Goal: Task Accomplishment & Management: Manage account settings

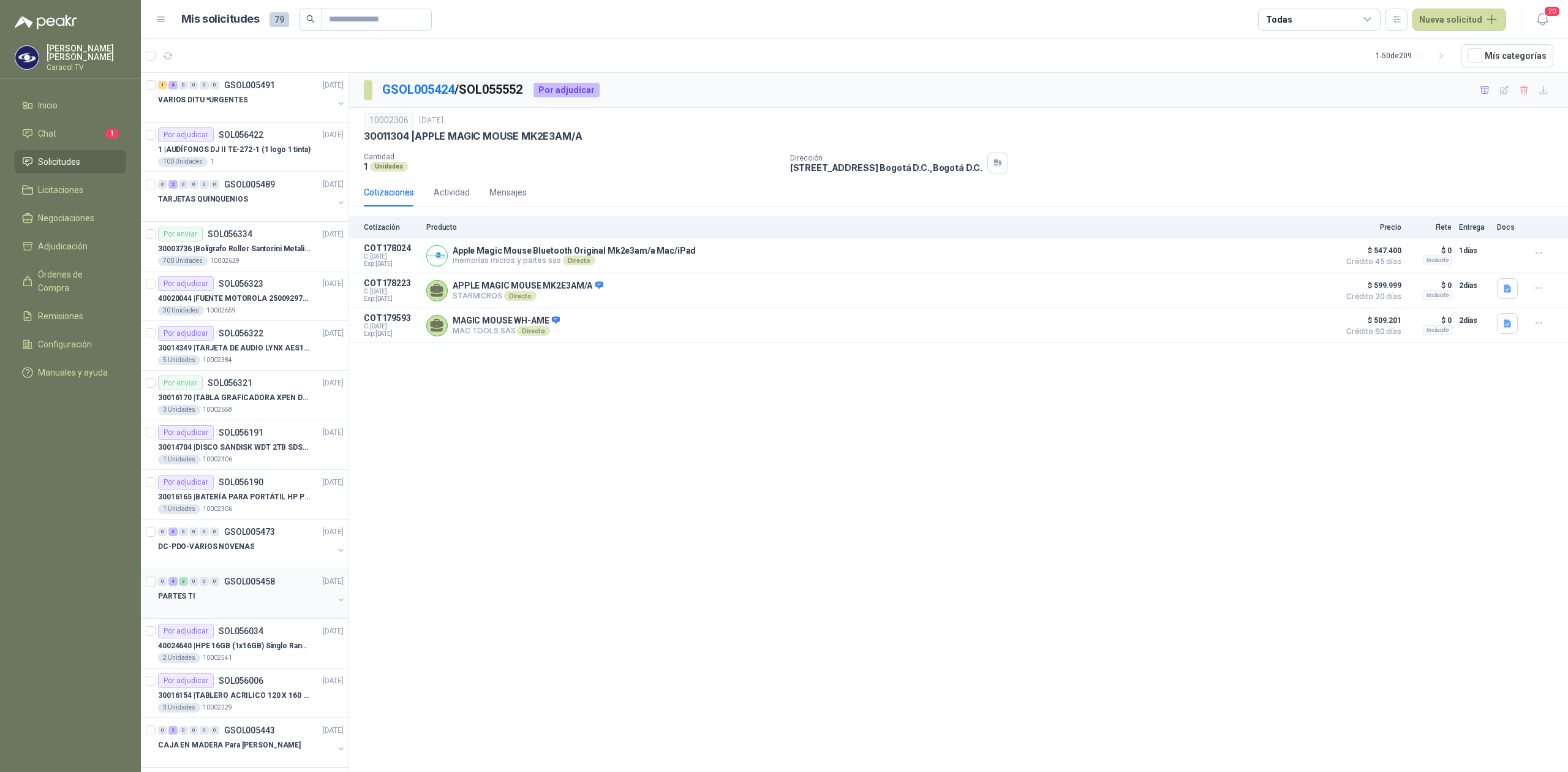
click at [268, 591] on div "PARTES TI" at bounding box center [246, 596] width 176 height 15
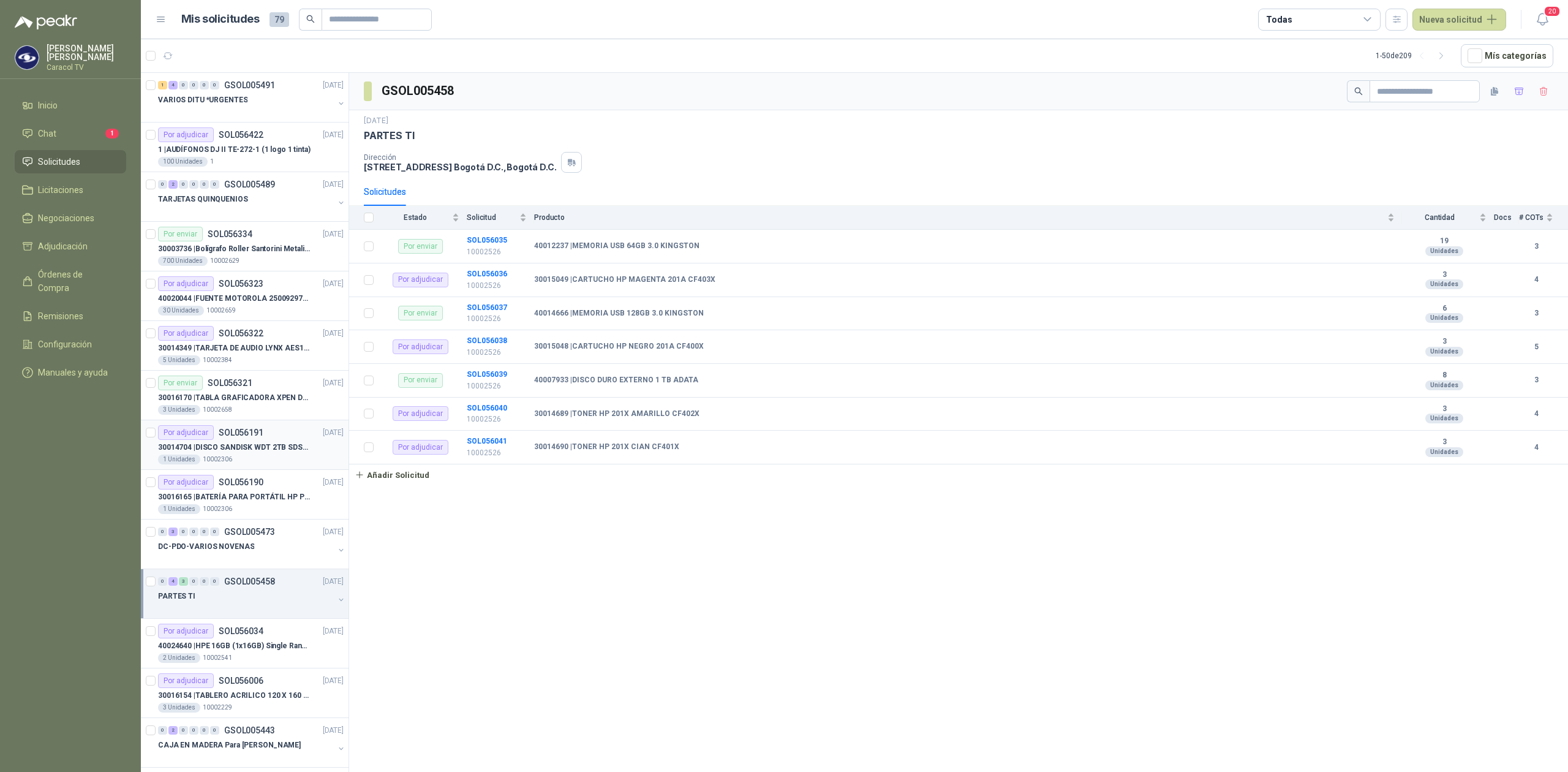
click at [255, 440] on div "Por adjudicar SOL056191" at bounding box center [211, 432] width 106 height 15
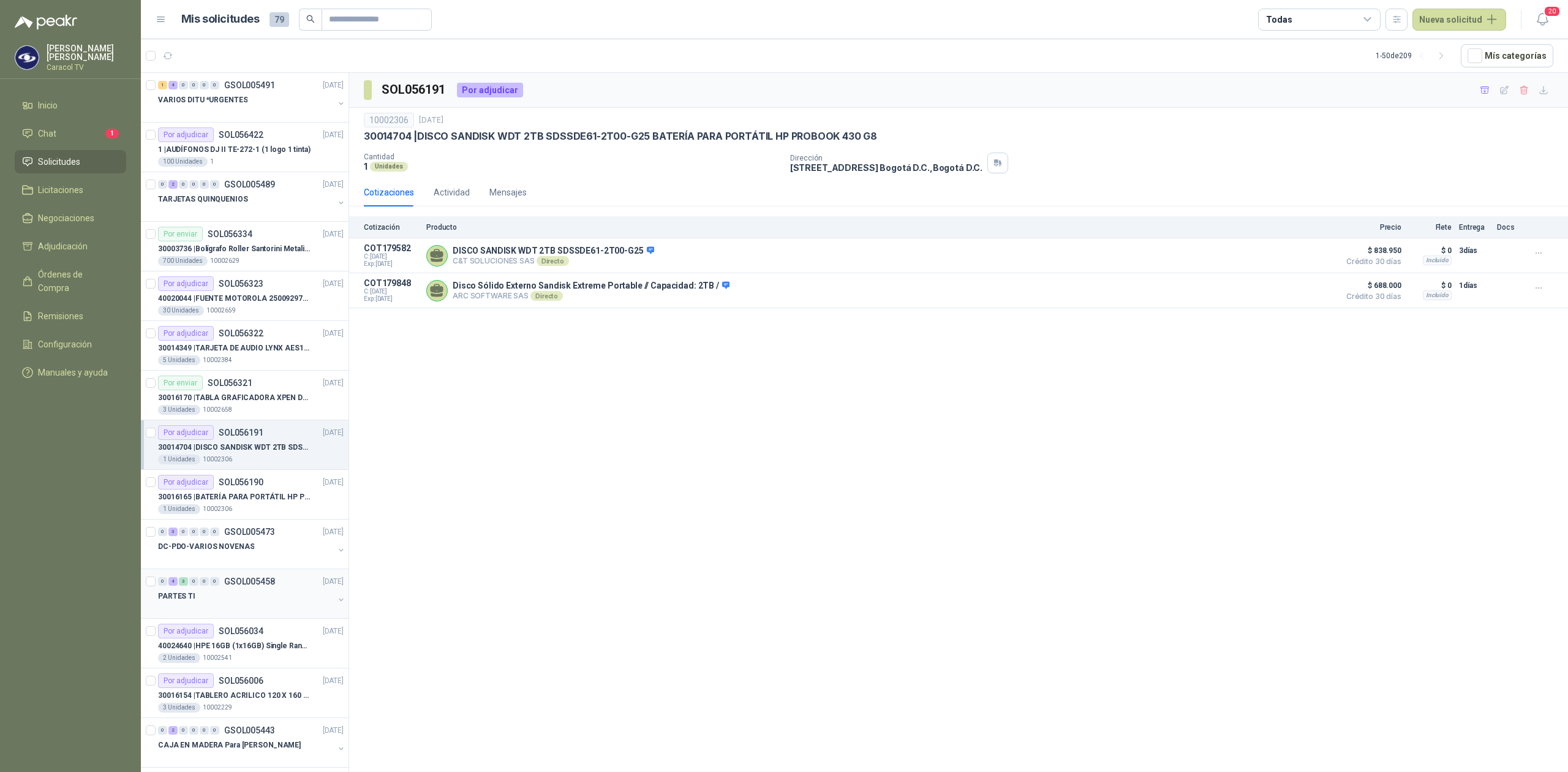
click at [238, 608] on div at bounding box center [246, 608] width 176 height 10
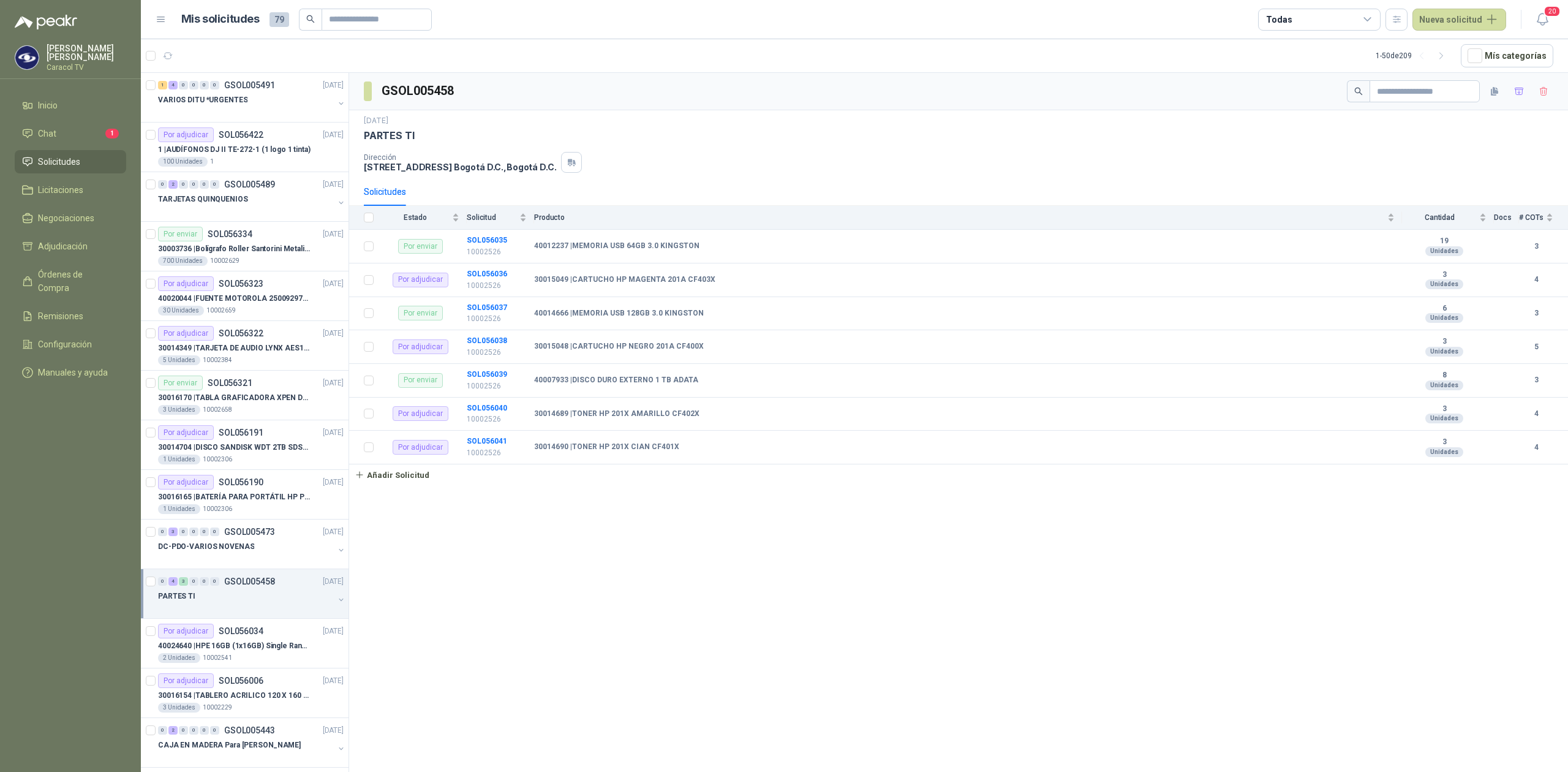
click at [301, 611] on div at bounding box center [246, 608] width 176 height 10
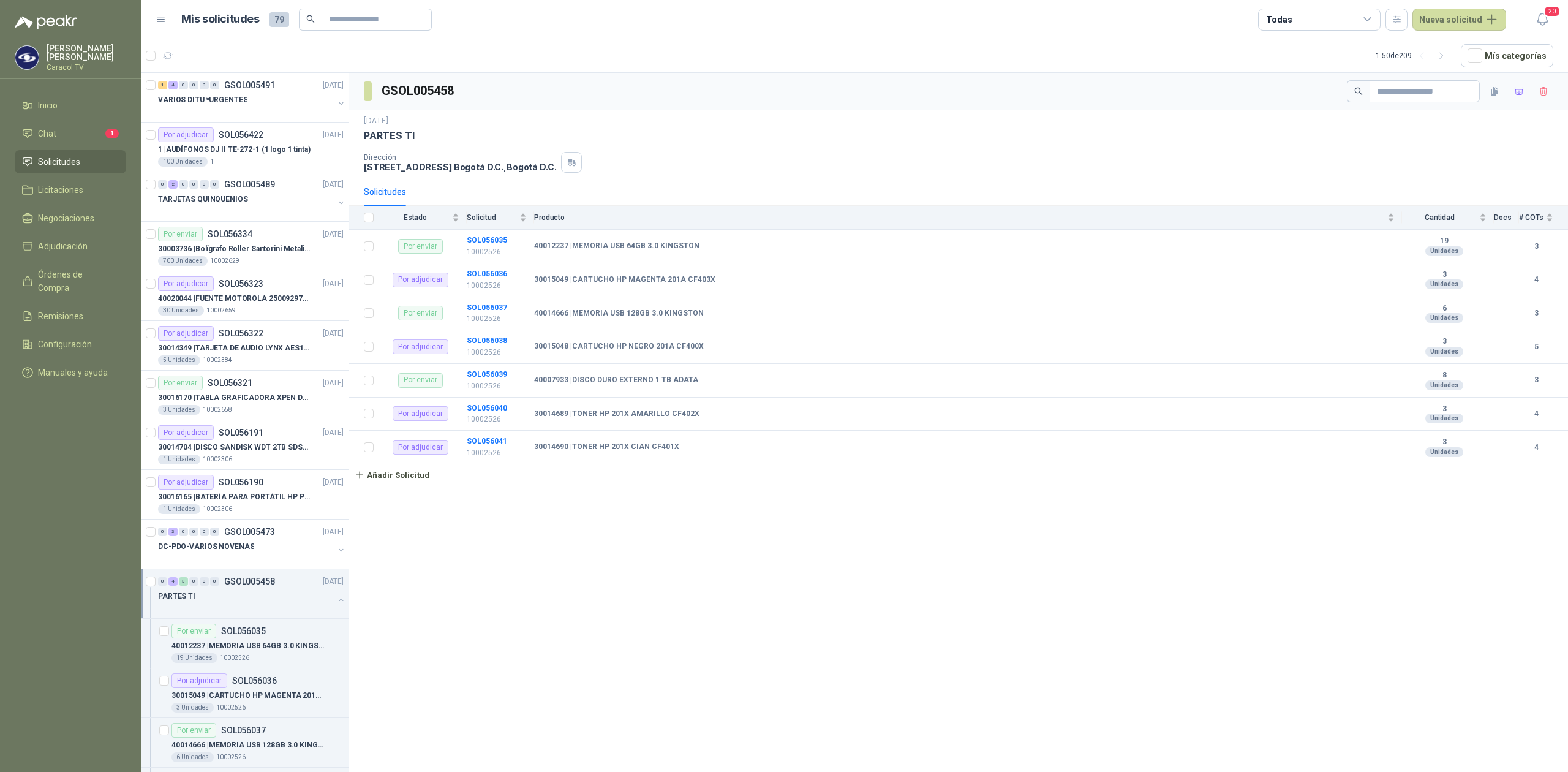
click at [1306, 18] on div "Todas" at bounding box center [1319, 19] width 122 height 22
click at [1305, 111] on div "32 Por enviar" at bounding box center [1299, 113] width 56 height 10
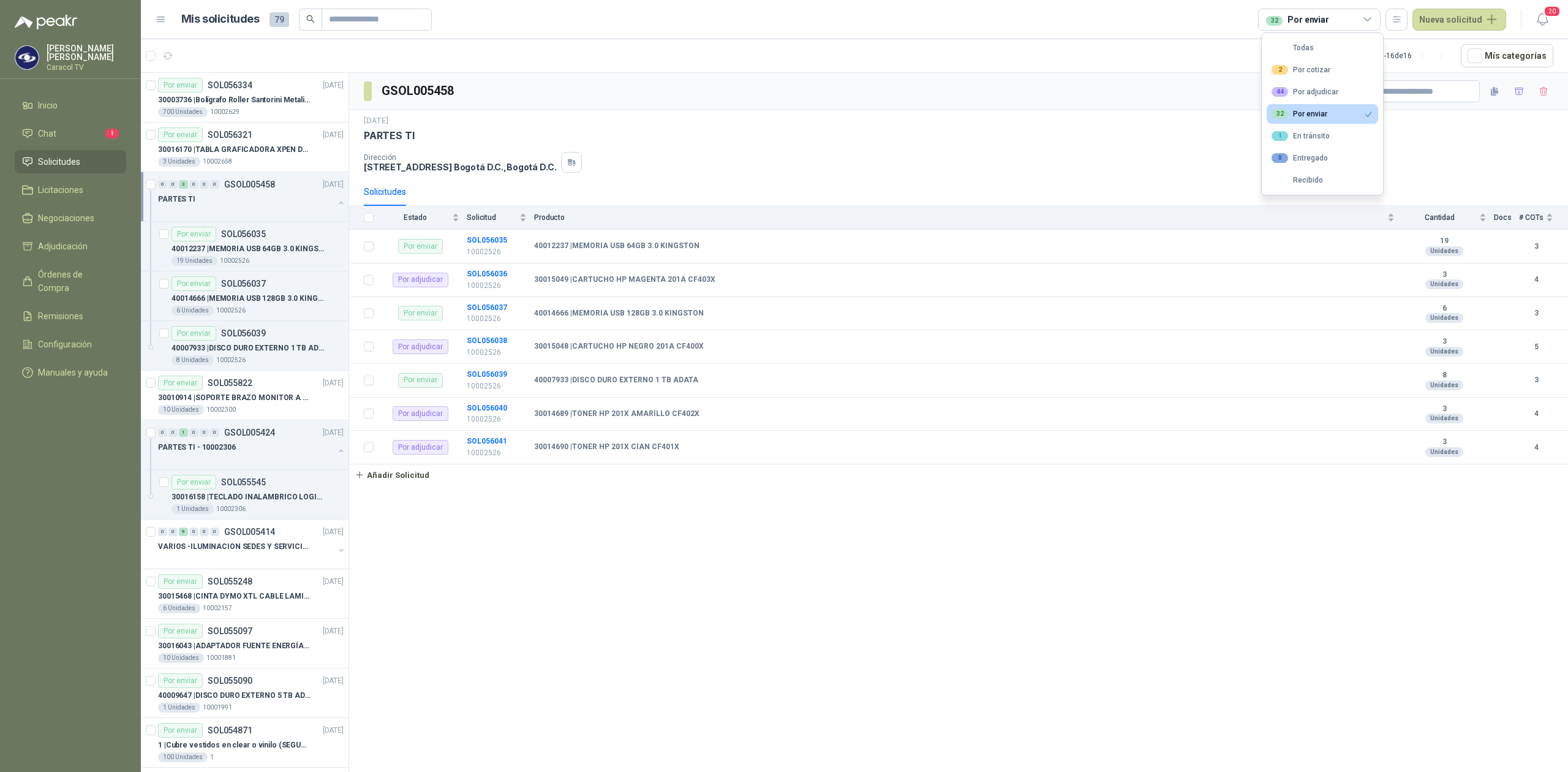
click at [1320, 113] on div "32 Por enviar" at bounding box center [1299, 113] width 56 height 10
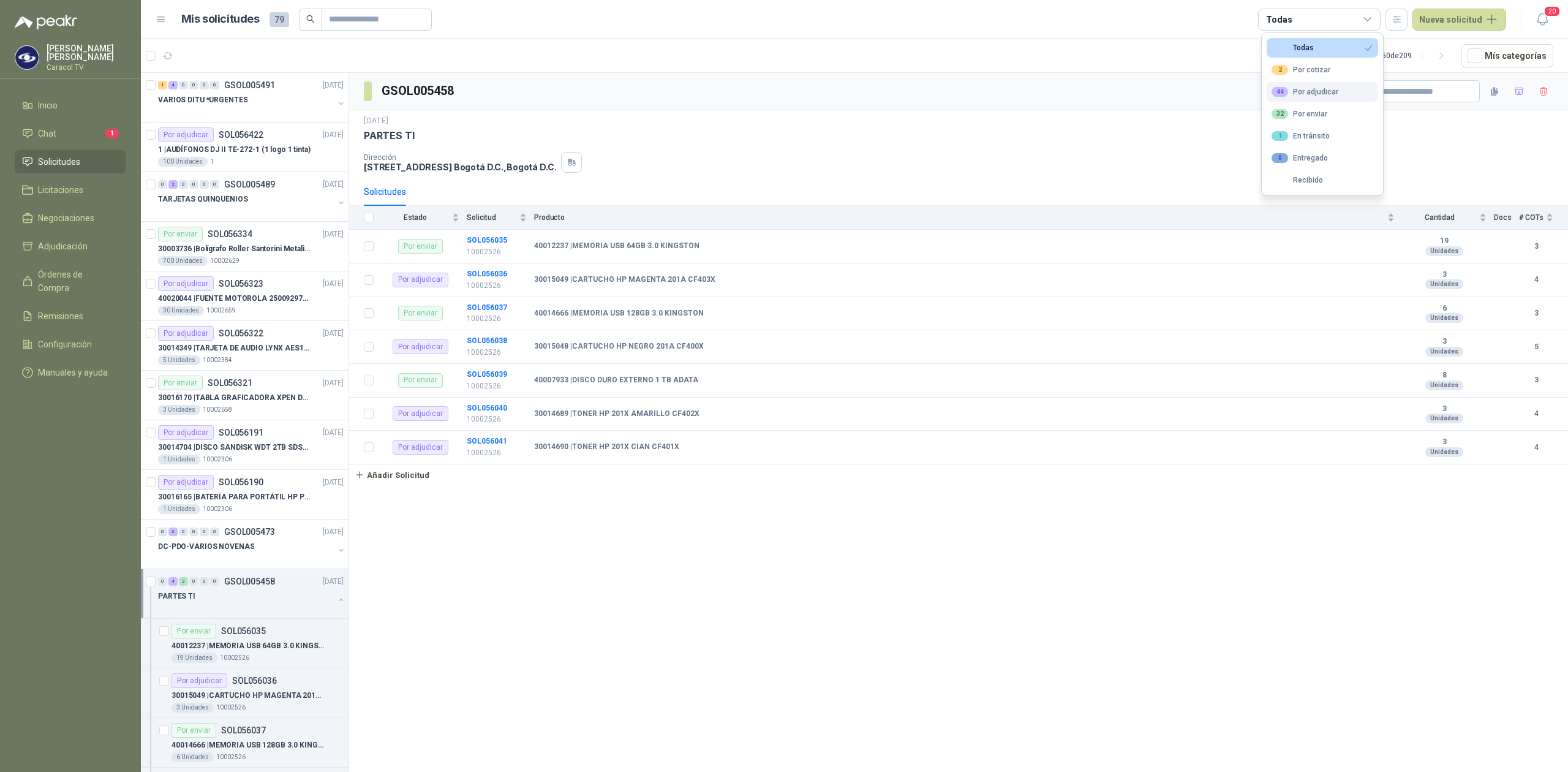
click at [1306, 87] on div "44 Por adjudicar" at bounding box center [1305, 92] width 67 height 10
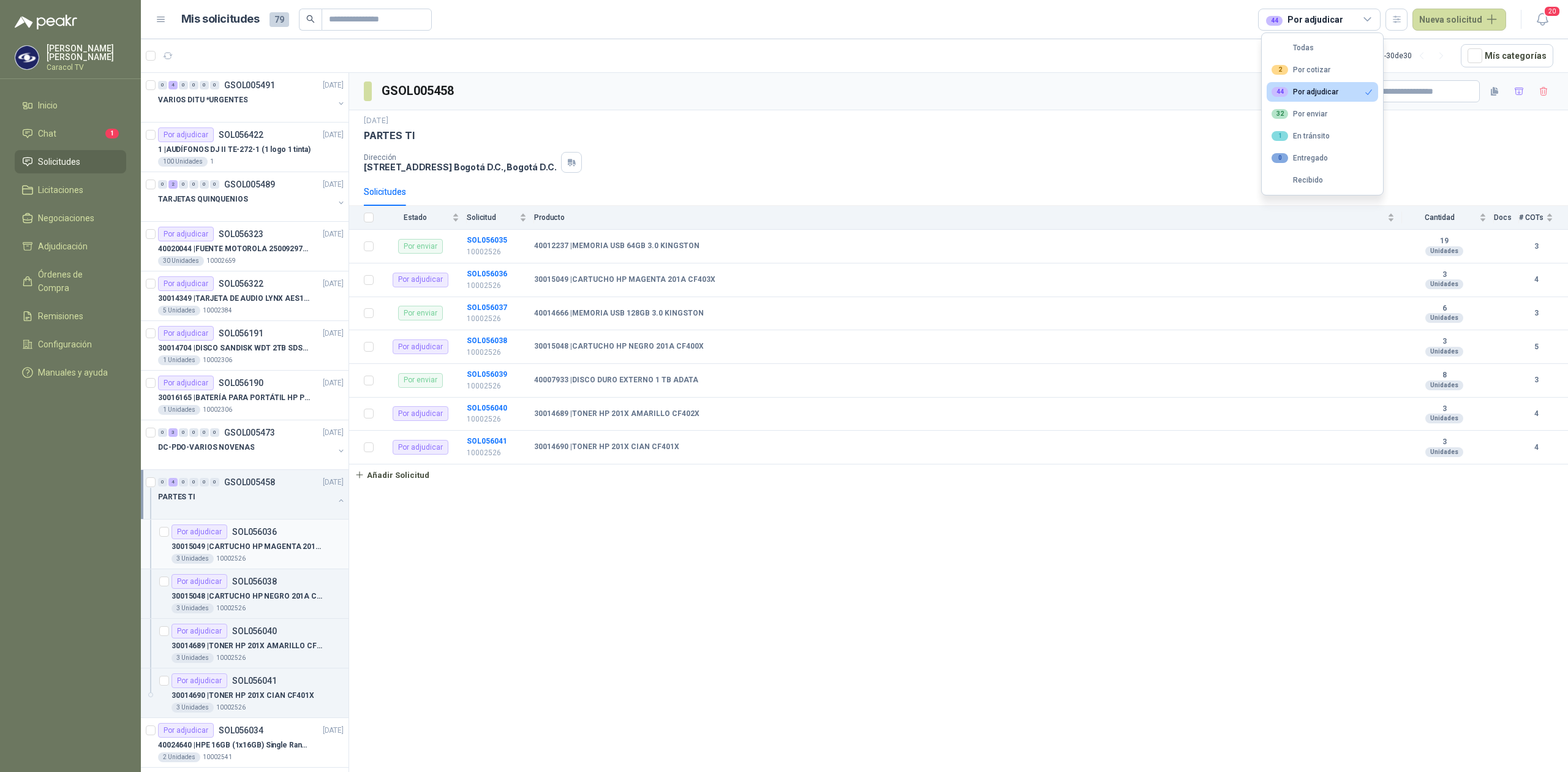
click at [280, 554] on div "30015049 | CARTUCHO HP MAGENTA 201A CF403X" at bounding box center [257, 546] width 172 height 15
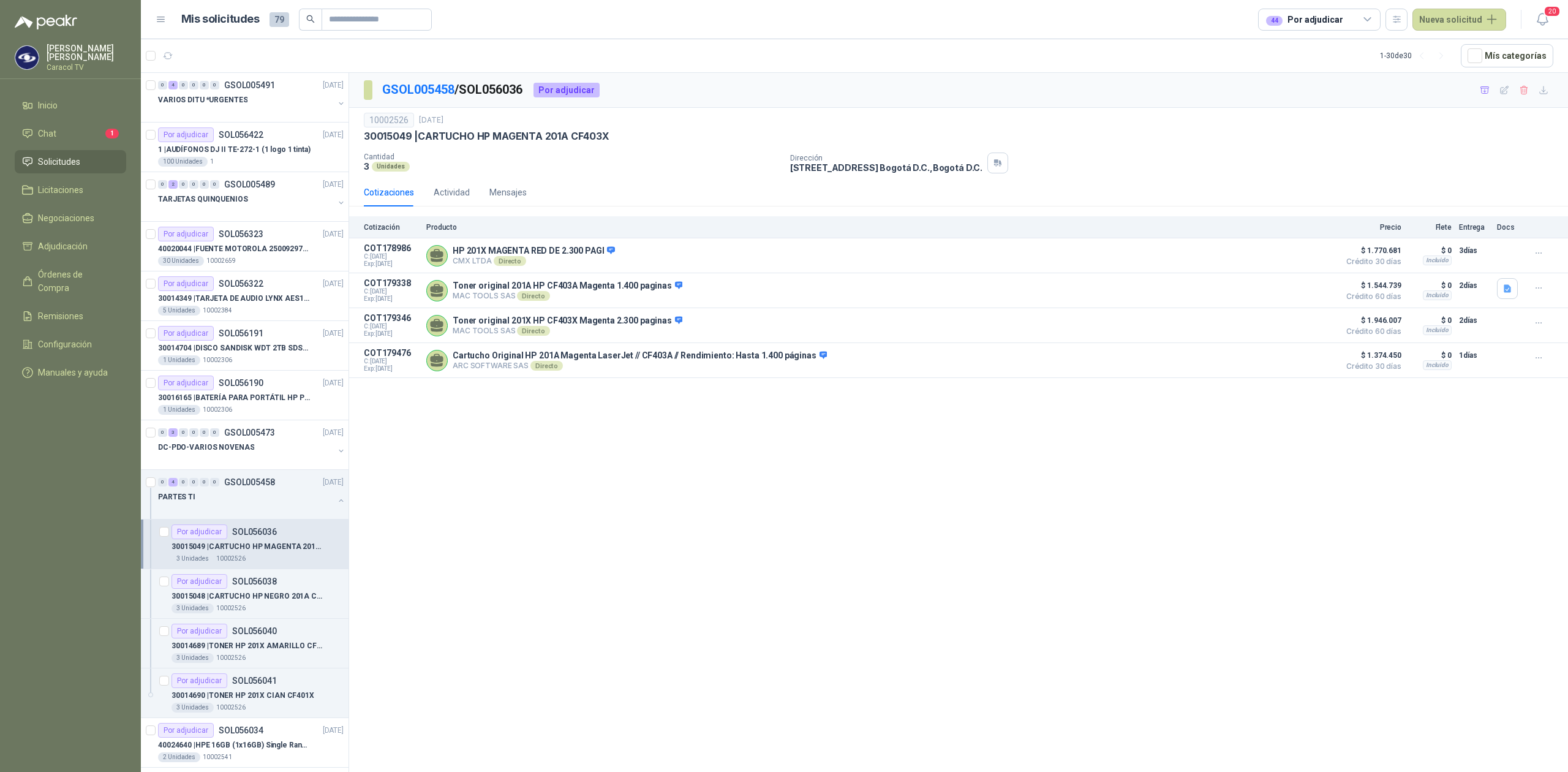
click at [495, 86] on p "GSOL005458 / SOL056036" at bounding box center [452, 90] width 141 height 19
copy p "SOL056036"
click at [449, 161] on p "Cantidad" at bounding box center [572, 156] width 417 height 8
drag, startPoint x: 418, startPoint y: 135, endPoint x: 610, endPoint y: 140, distance: 192.1
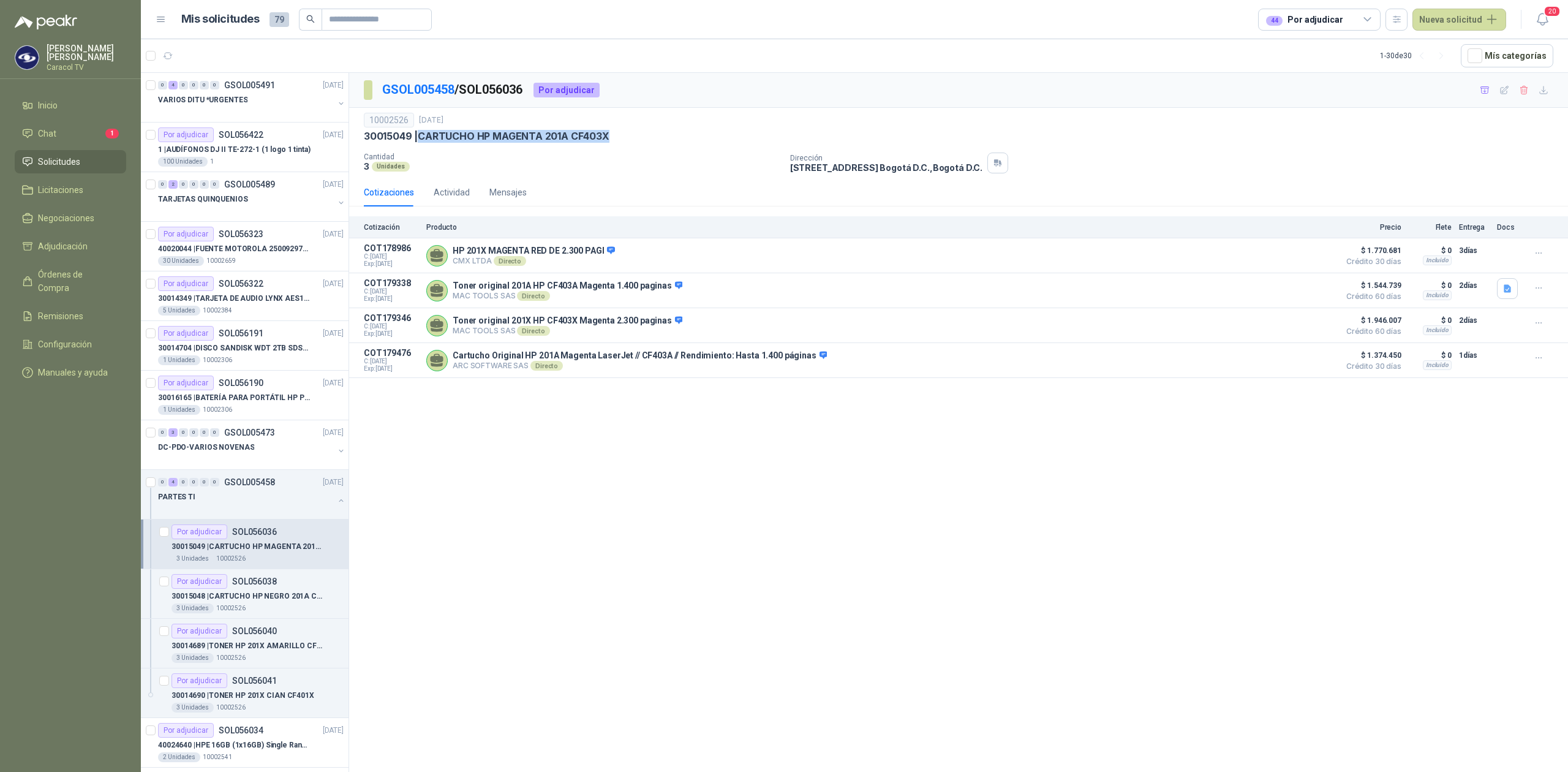
click at [609, 140] on p "30015049 | CARTUCHO HP MAGENTA 201A CF403X" at bounding box center [486, 136] width 246 height 13
copy p "CARTUCHO HP MAGENTA 201A CF403X"
click at [260, 586] on p "SOL056038" at bounding box center [255, 581] width 45 height 8
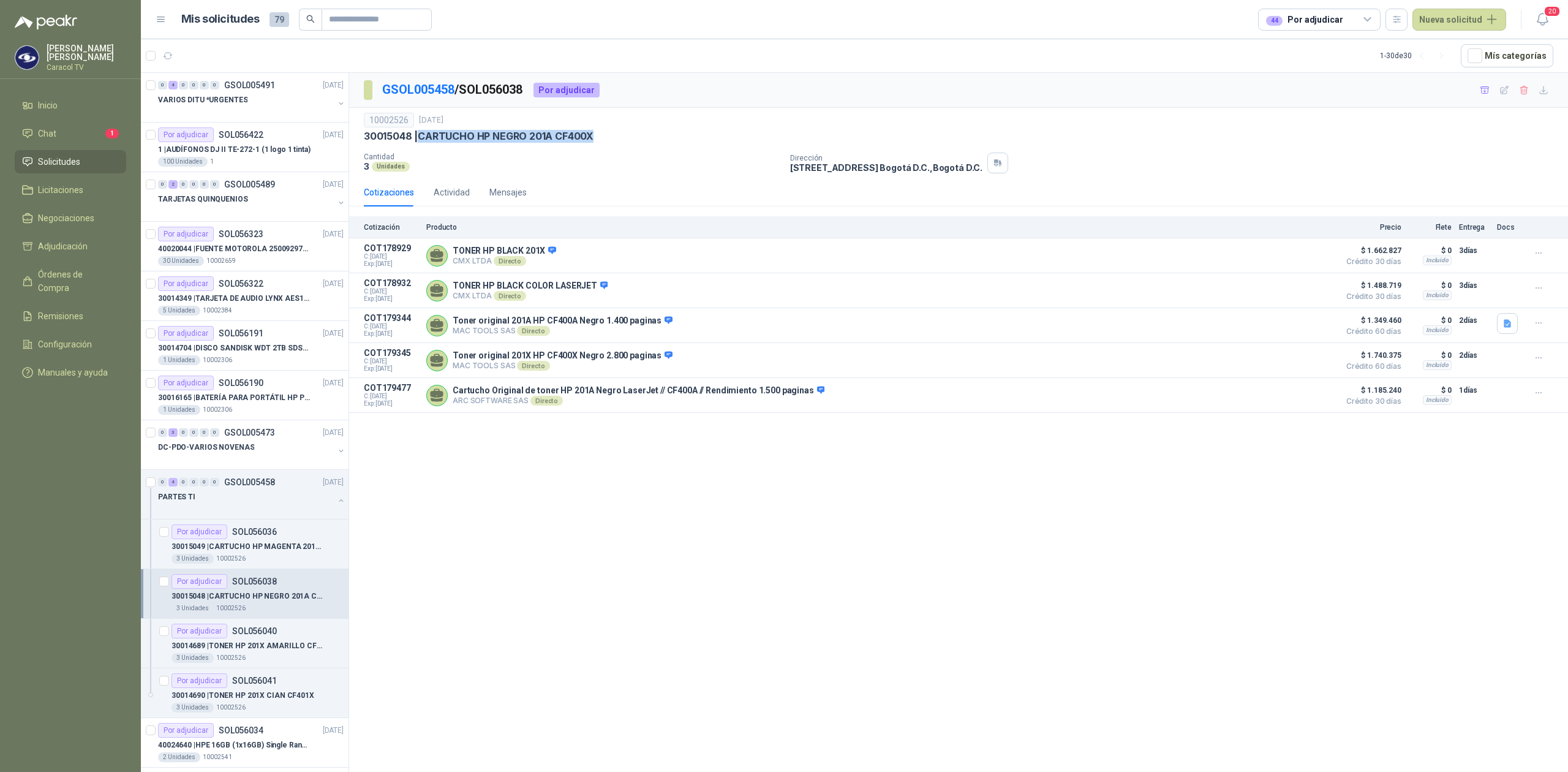
drag, startPoint x: 630, startPoint y: 138, endPoint x: 420, endPoint y: 142, distance: 210.0
click at [420, 142] on div "30015048 | CARTUCHO HP NEGRO 201A CF400X" at bounding box center [958, 136] width 1190 height 13
copy p "CARTUCHO HP NEGRO 201A CF400X"
click at [257, 647] on p "30014689 | TONER HP 201X AMARILLO CF402X" at bounding box center [248, 646] width 152 height 12
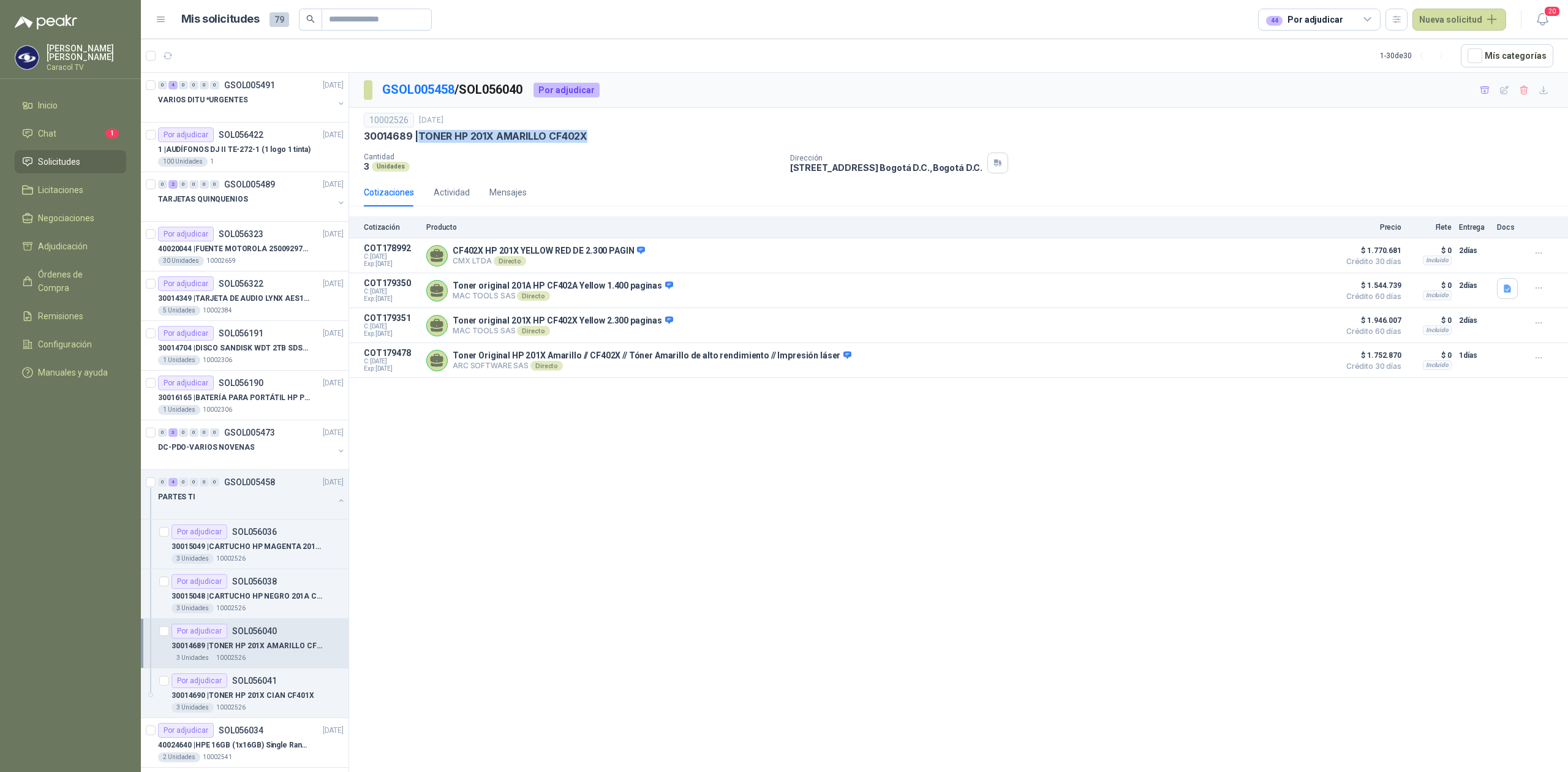
drag, startPoint x: 604, startPoint y: 143, endPoint x: 420, endPoint y: 141, distance: 184.0
click at [420, 141] on div "10002526 [DATE] 30014689 | TONER HP 201X AMARILLO CF402X Cantidad 3 Unidades …" at bounding box center [958, 143] width 1190 height 61
copy p "TONER HP 201X AMARILLO CF402X"
click at [246, 692] on p "30014690 | TONER HP 201X CIAN CF401X" at bounding box center [243, 696] width 143 height 12
drag, startPoint x: 566, startPoint y: 137, endPoint x: 421, endPoint y: 142, distance: 145.1
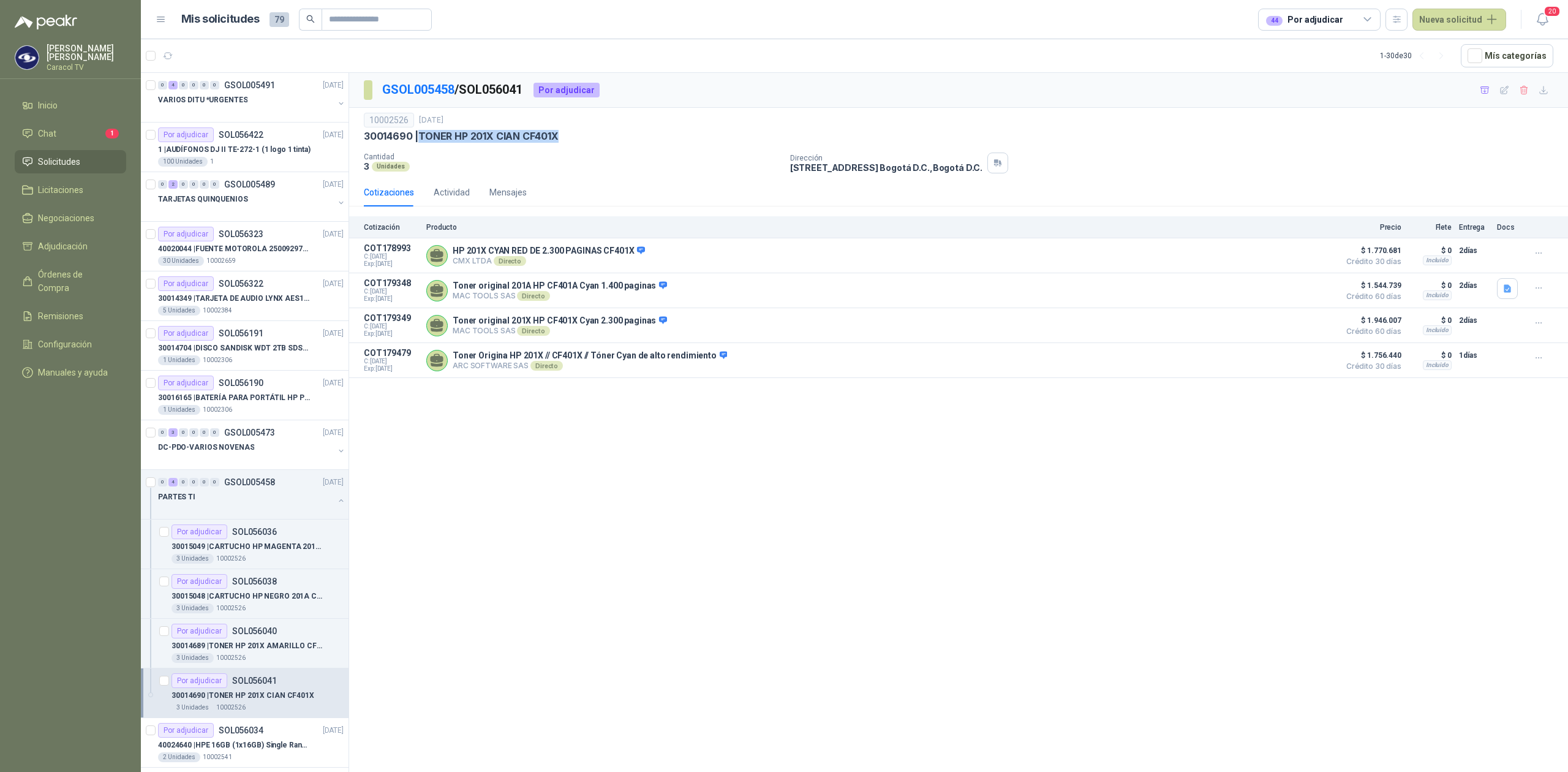
click at [421, 142] on div "30014690 | TONER HP 201X CIAN CF401X" at bounding box center [958, 136] width 1190 height 13
copy p "TONER HP 201X CIAN CF401X"
click at [248, 406] on div "1 Unidades 10002306" at bounding box center [251, 410] width 186 height 10
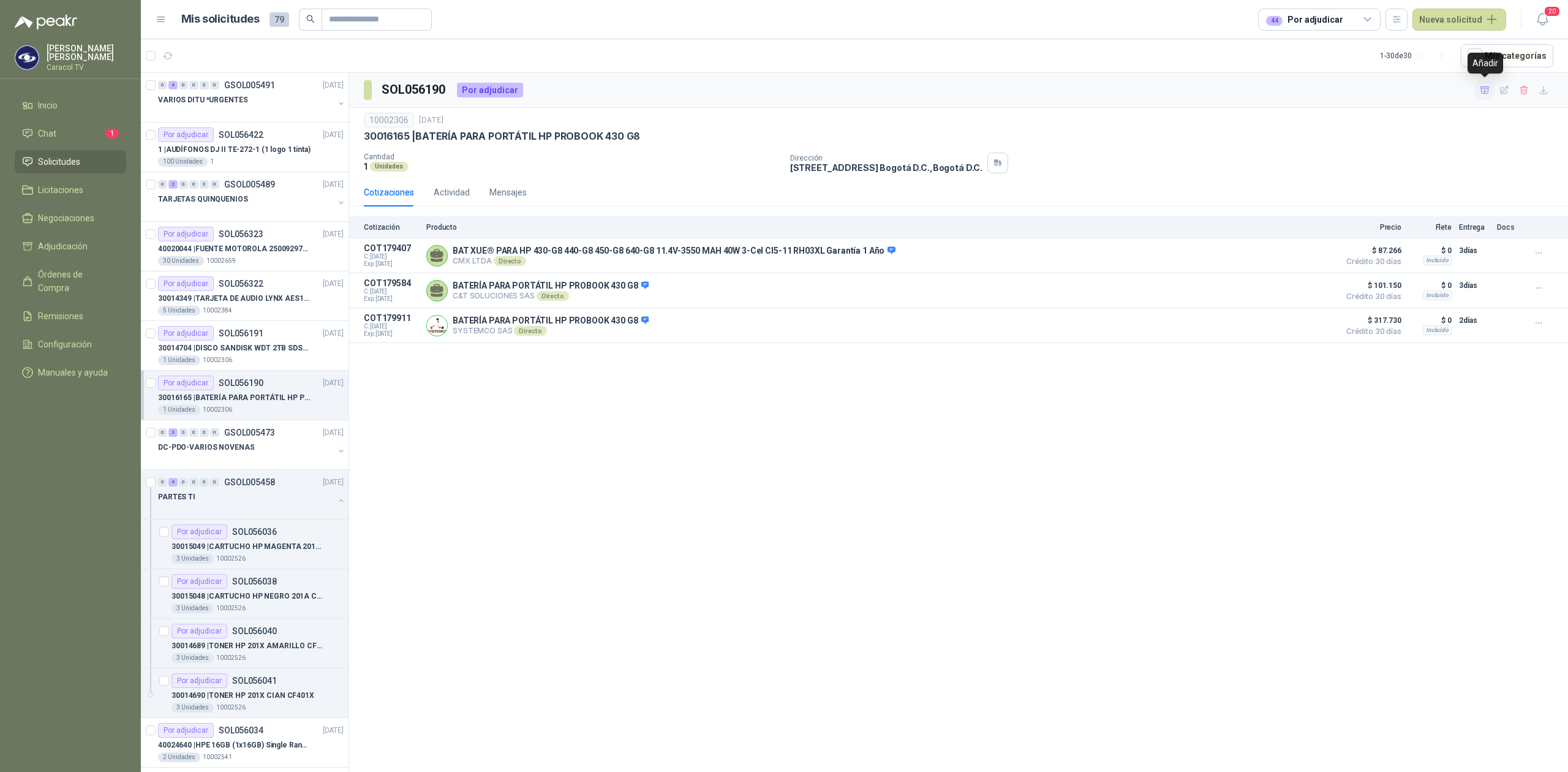
click at [1481, 86] on icon "button" at bounding box center [1485, 90] width 10 height 10
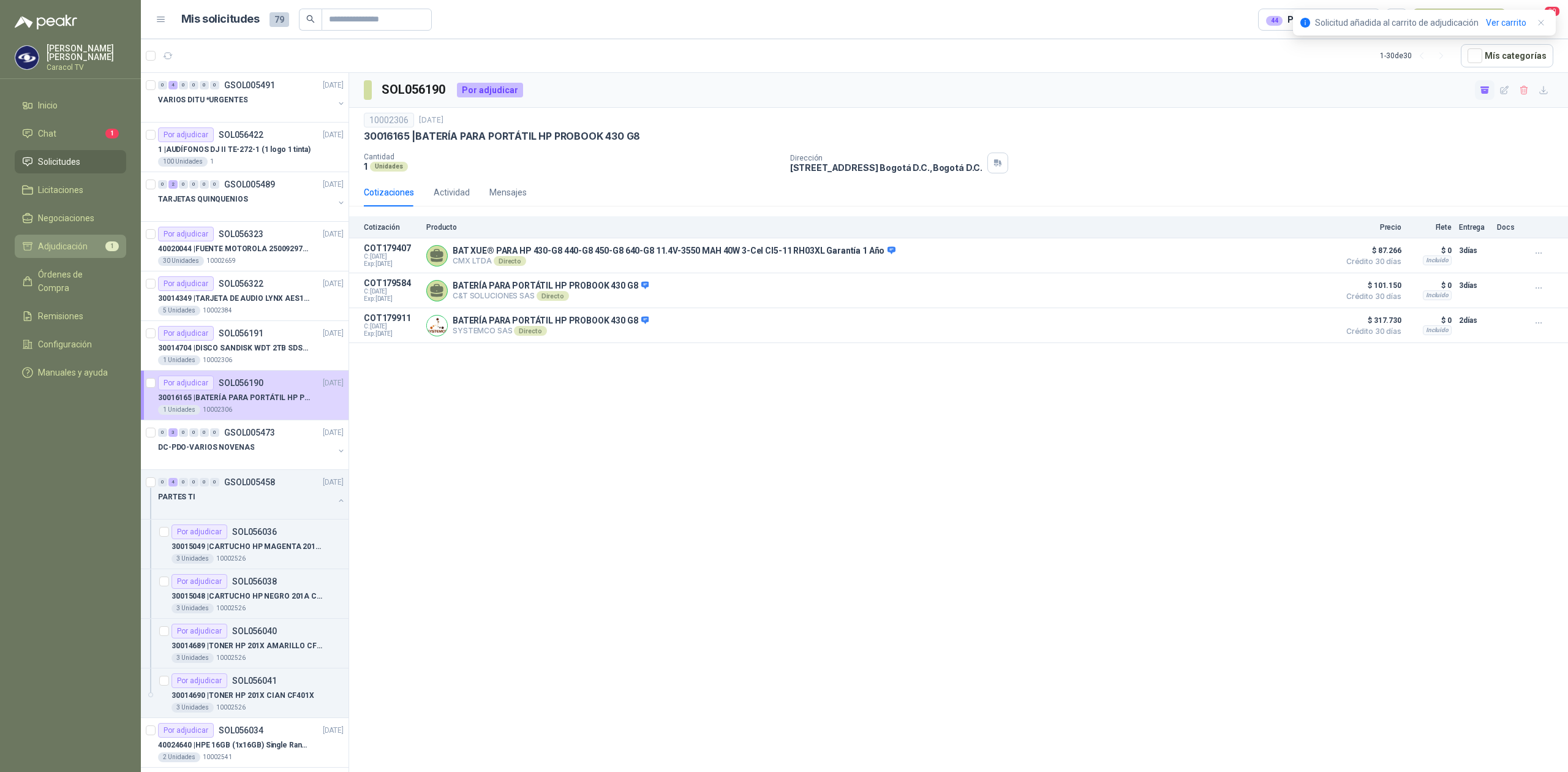
click at [74, 250] on span "Adjudicación" at bounding box center [63, 246] width 50 height 13
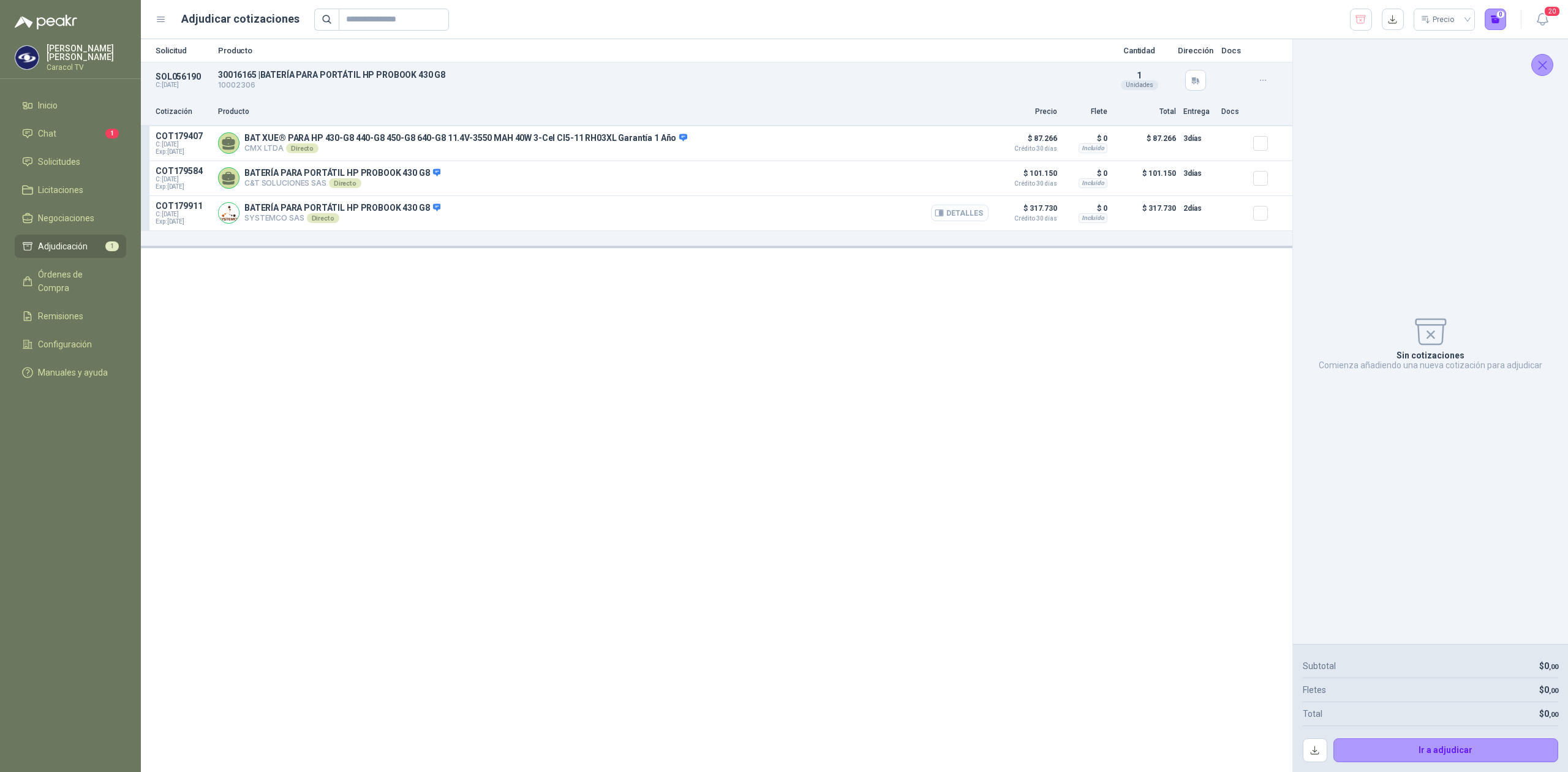
click at [947, 220] on button "Detalles" at bounding box center [960, 213] width 58 height 17
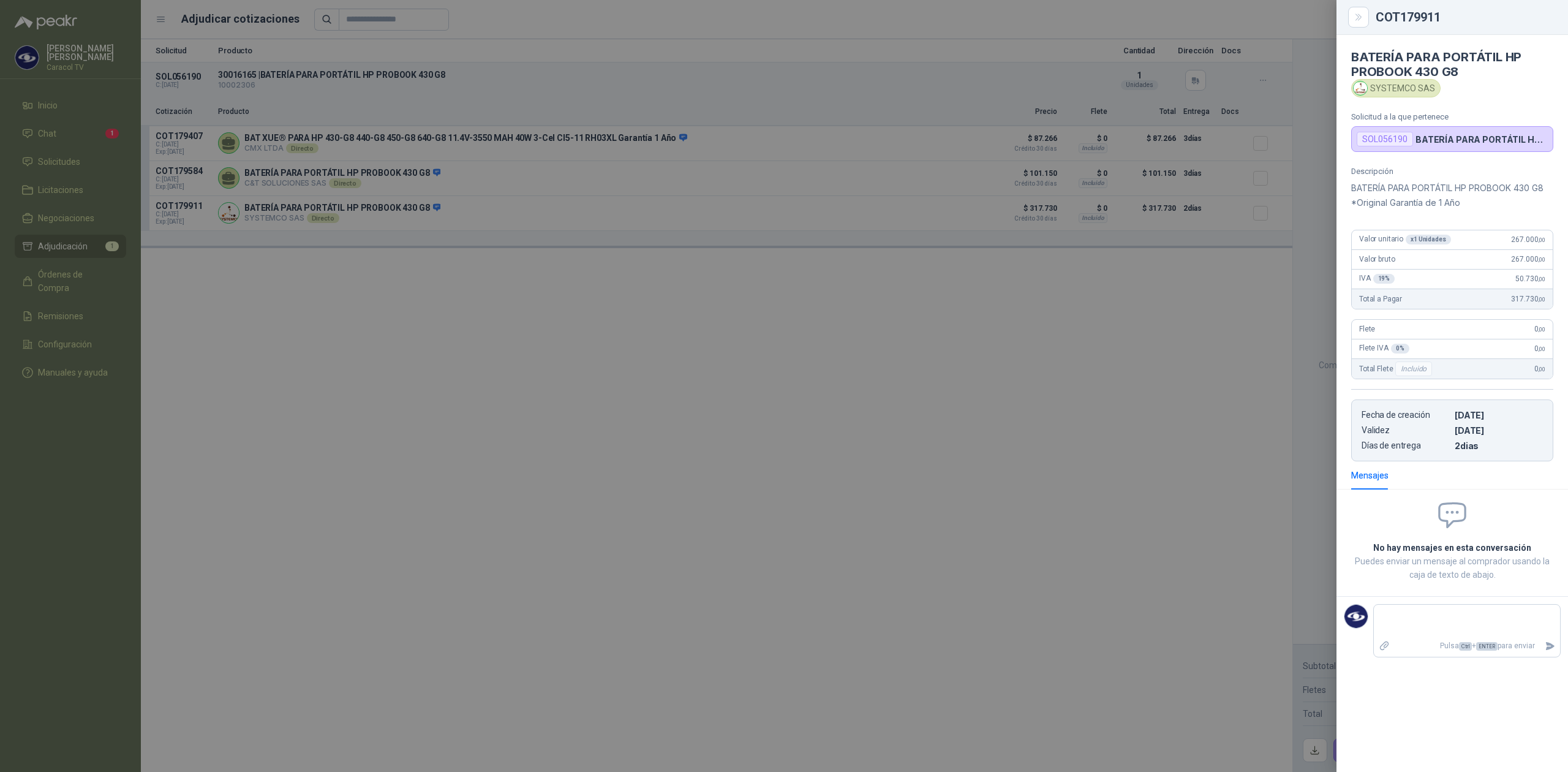
click at [932, 332] on div at bounding box center [784, 386] width 1568 height 772
